Goal: Find specific page/section: Find specific page/section

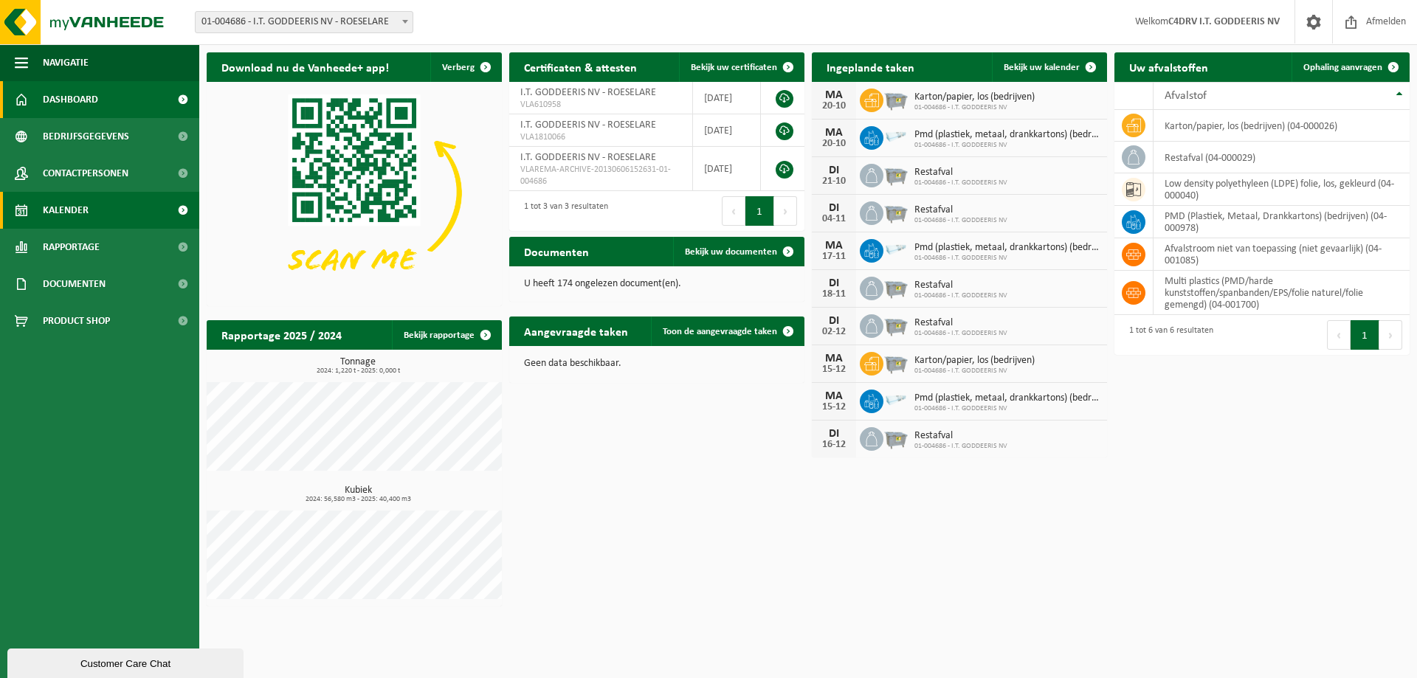
click at [125, 204] on link "Kalender" at bounding box center [99, 210] width 199 height 37
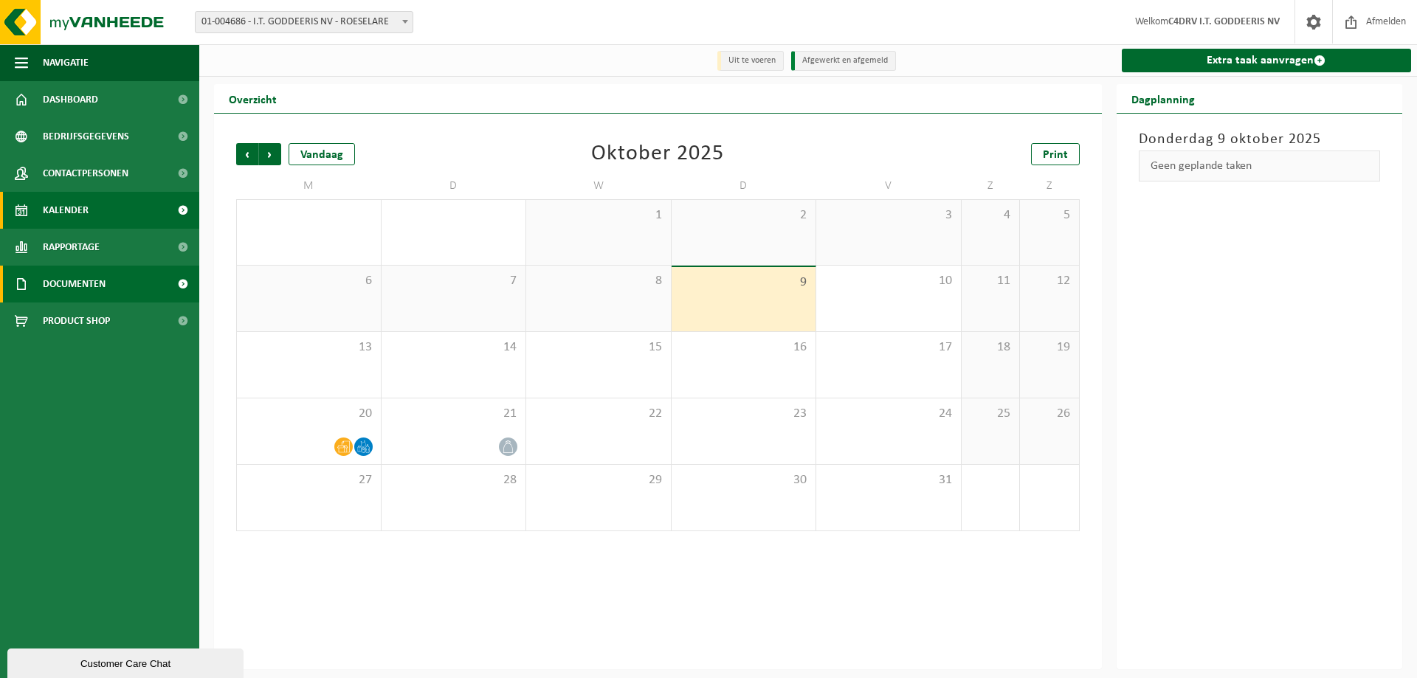
click at [127, 279] on link "Documenten" at bounding box center [99, 284] width 199 height 37
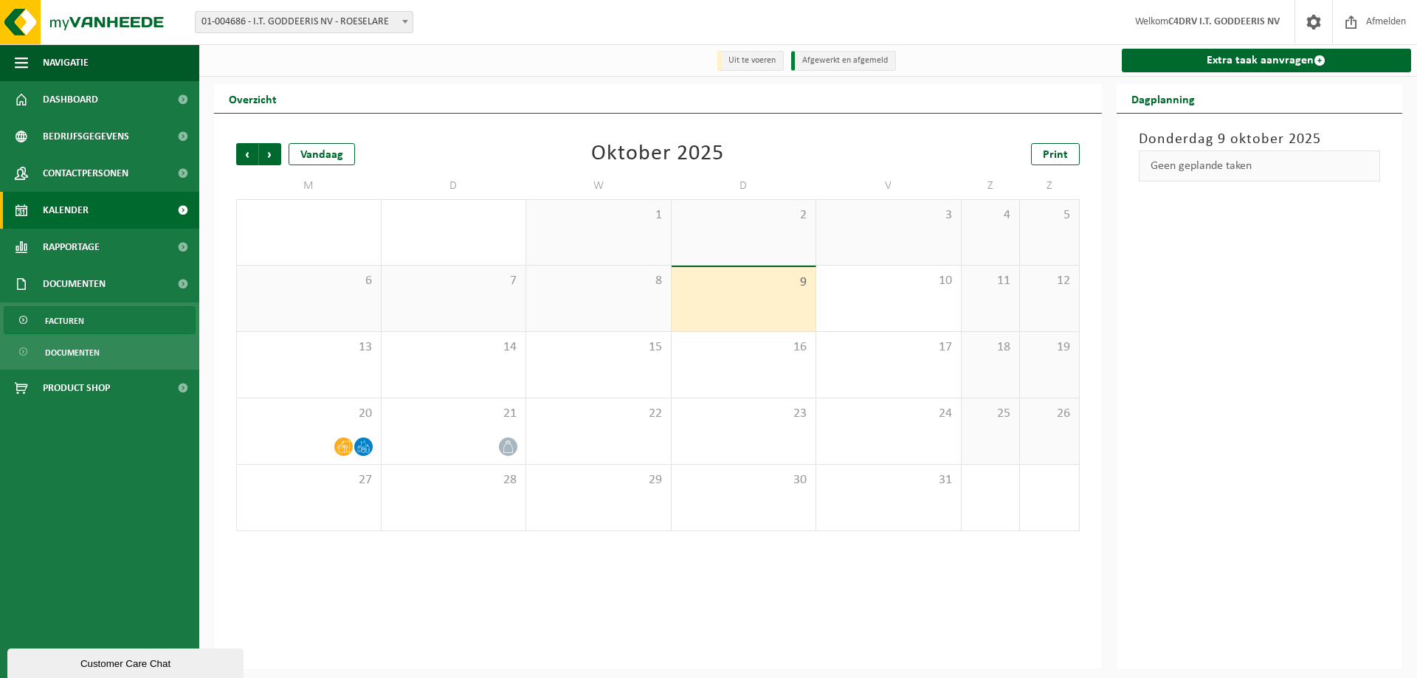
click at [114, 321] on link "Facturen" at bounding box center [100, 320] width 192 height 28
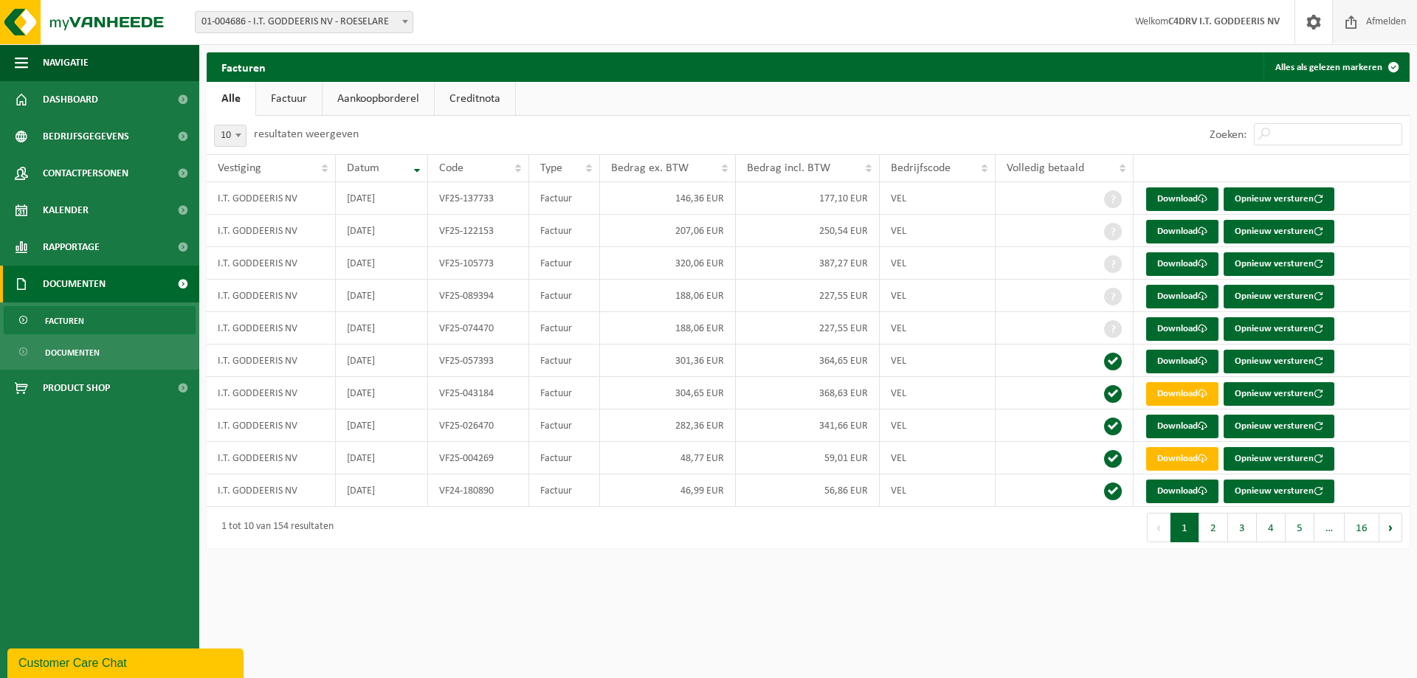
click at [1375, 25] on span "Afmelden" at bounding box center [1386, 22] width 47 height 44
